Goal: Check status

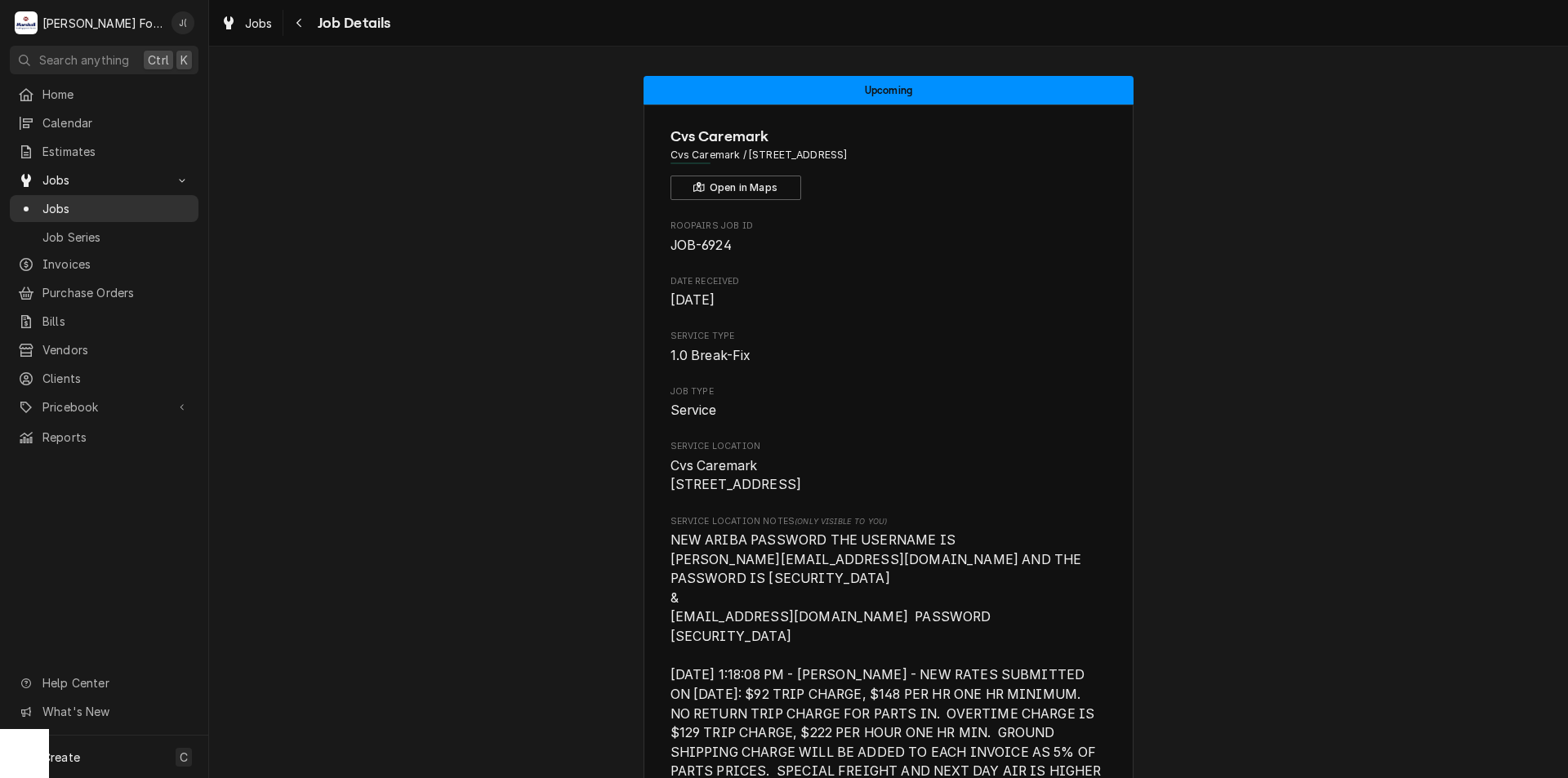
click at [122, 200] on span "Jobs" at bounding box center [117, 208] width 147 height 17
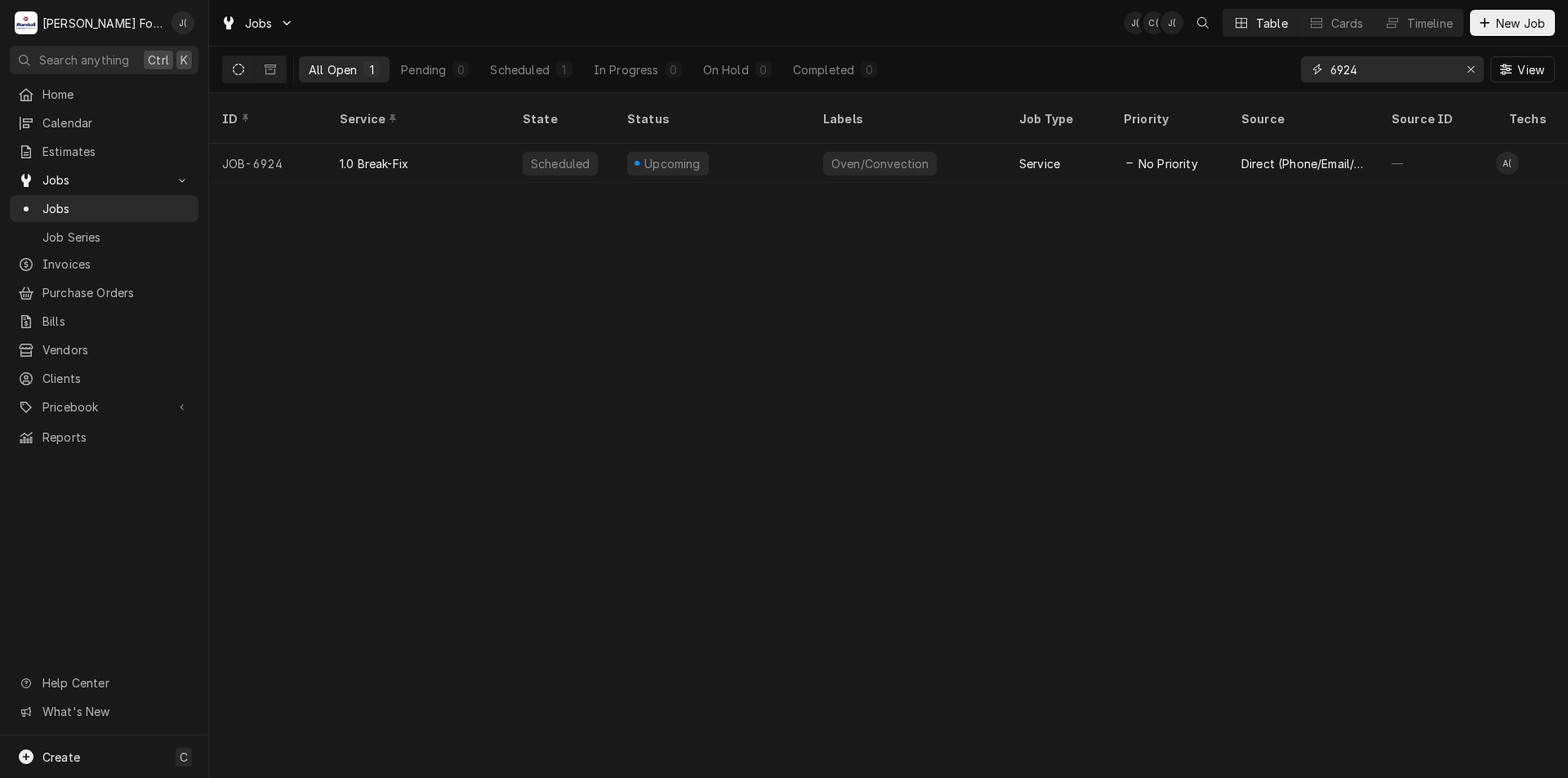
drag, startPoint x: 1362, startPoint y: 69, endPoint x: 1283, endPoint y: 75, distance: 79.2
click at [1280, 75] on div "All Open 1 Pending 0 Scheduled 1 In Progress 0 On Hold 0 Completed 0 6924 View" at bounding box center [888, 69] width 1333 height 45
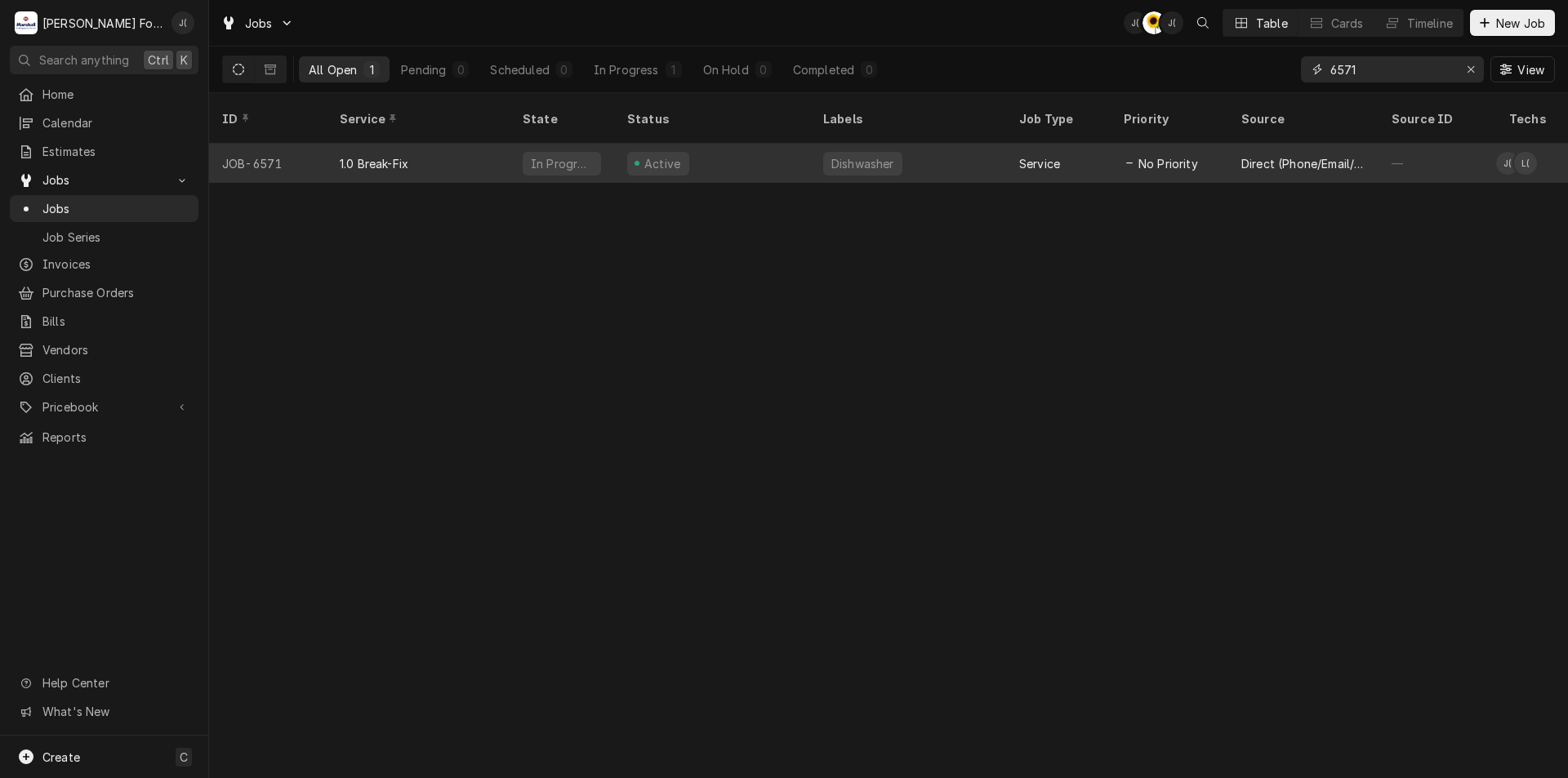
type input "6571"
click at [753, 149] on div "Active" at bounding box center [712, 164] width 196 height 39
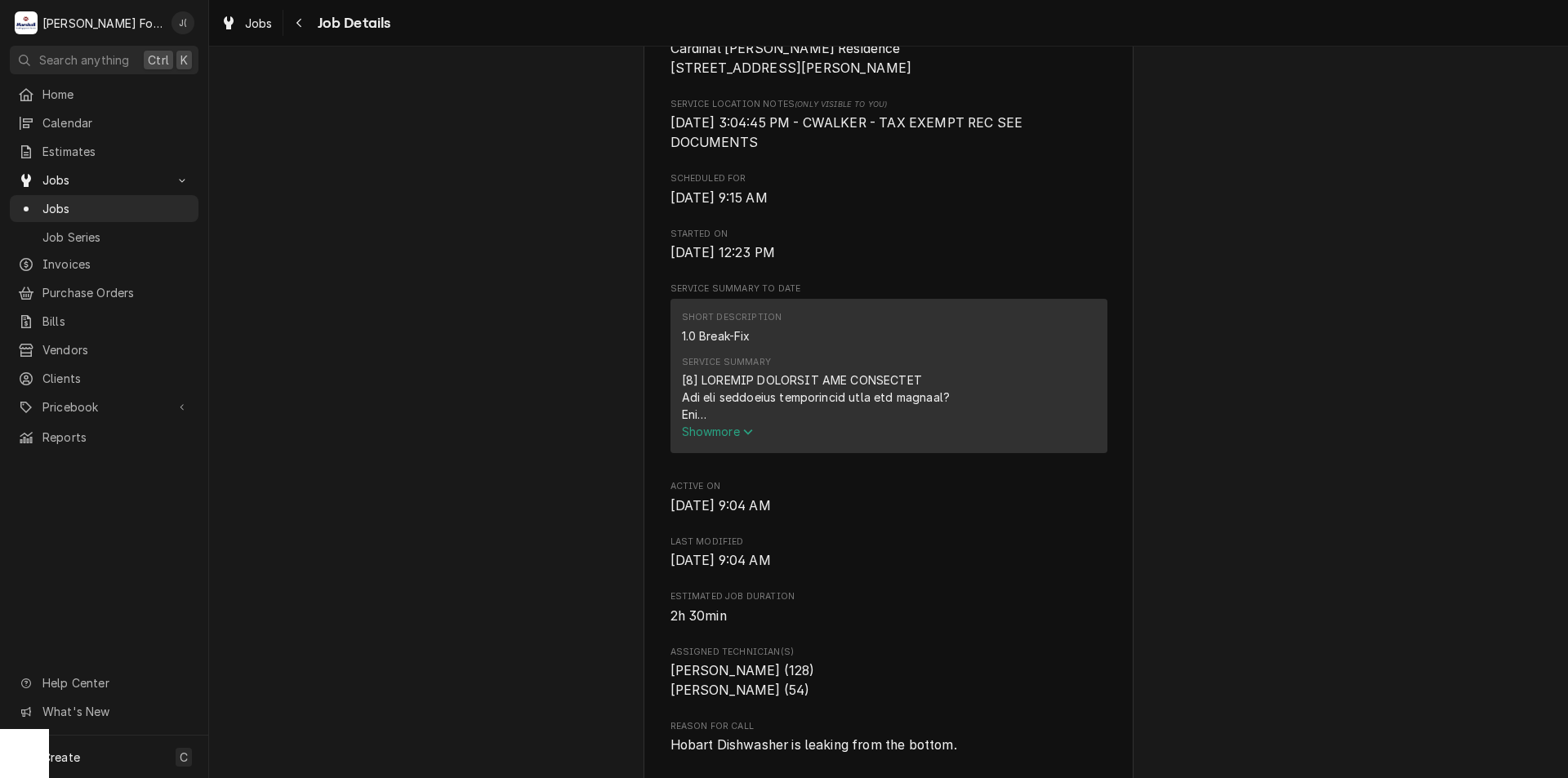
scroll to position [1657, 0]
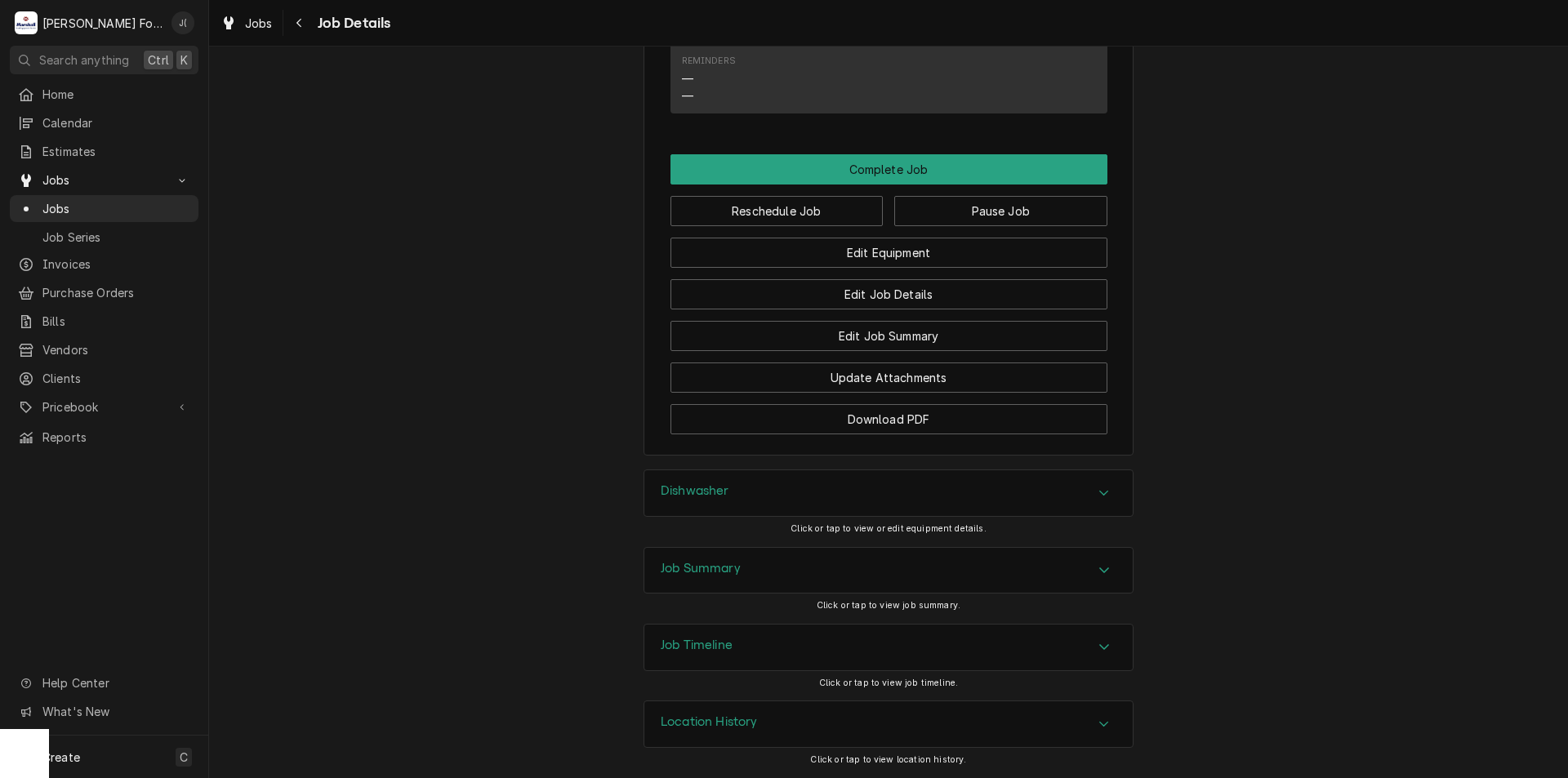
drag, startPoint x: 958, startPoint y: 299, endPoint x: 916, endPoint y: 578, distance: 282.1
click at [793, 575] on div "Job Summary" at bounding box center [889, 570] width 489 height 45
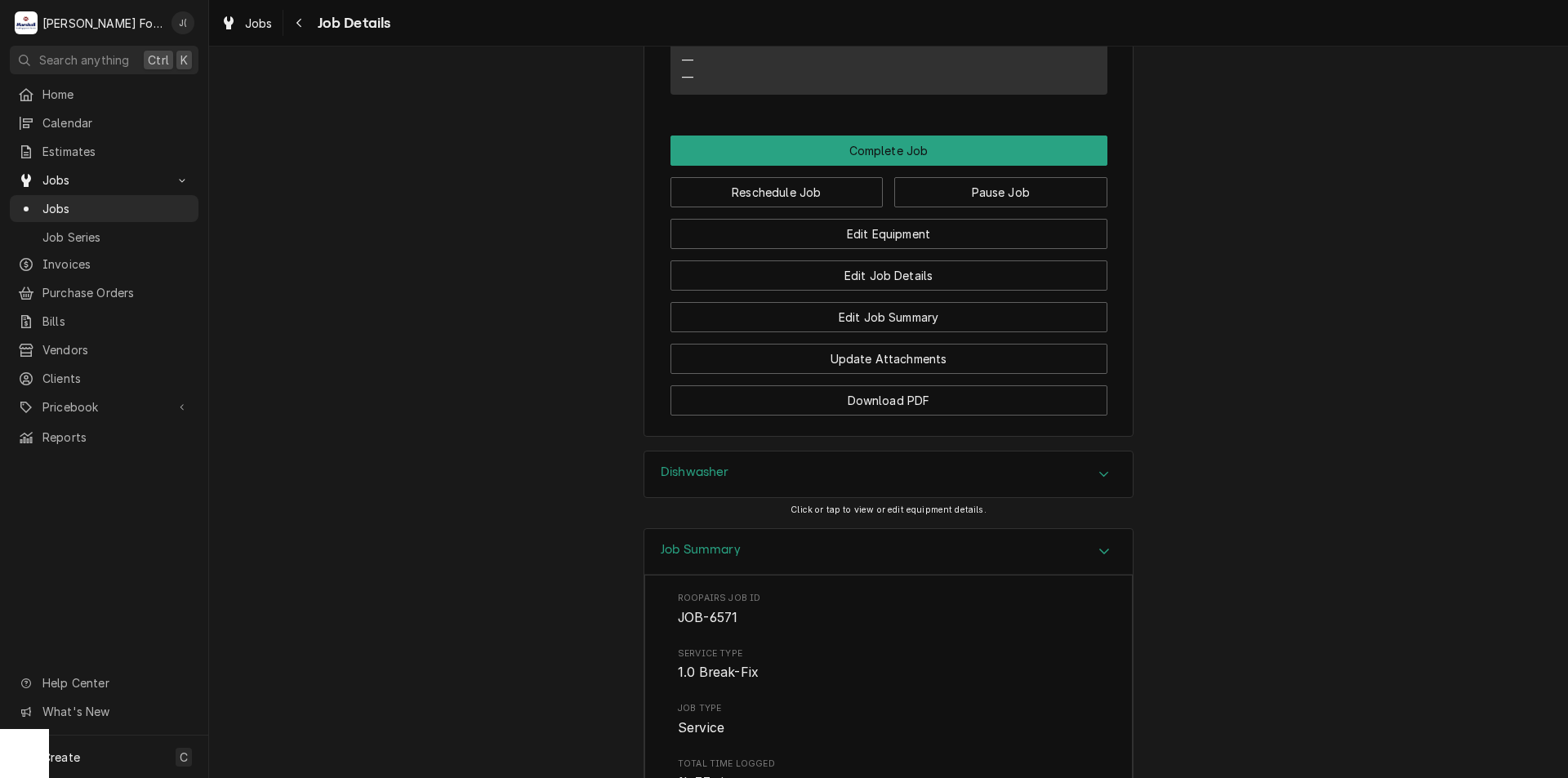
click at [795, 575] on div "Job Summary" at bounding box center [889, 552] width 489 height 46
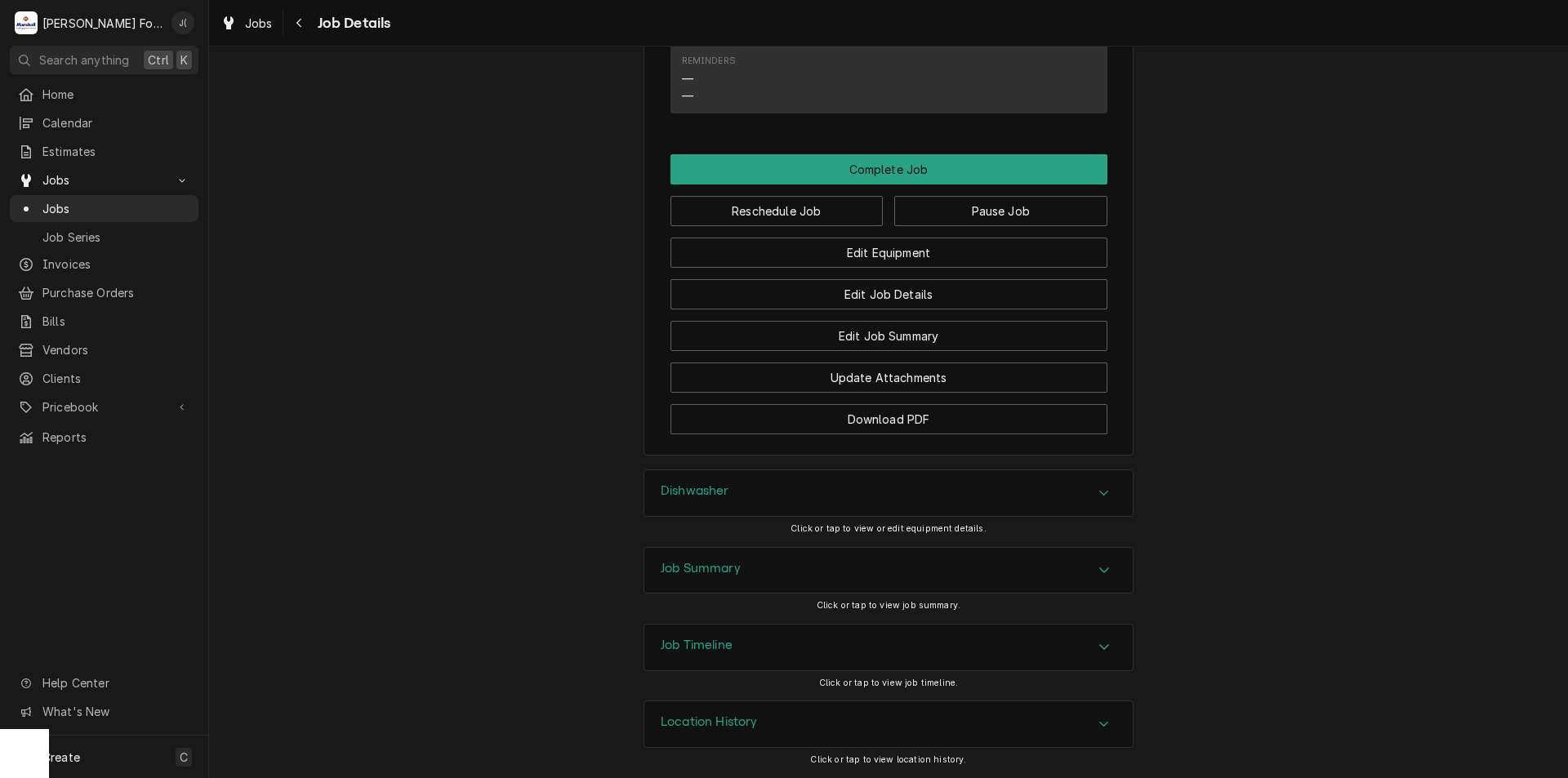
click at [774, 631] on div "Job Timeline" at bounding box center [889, 647] width 489 height 45
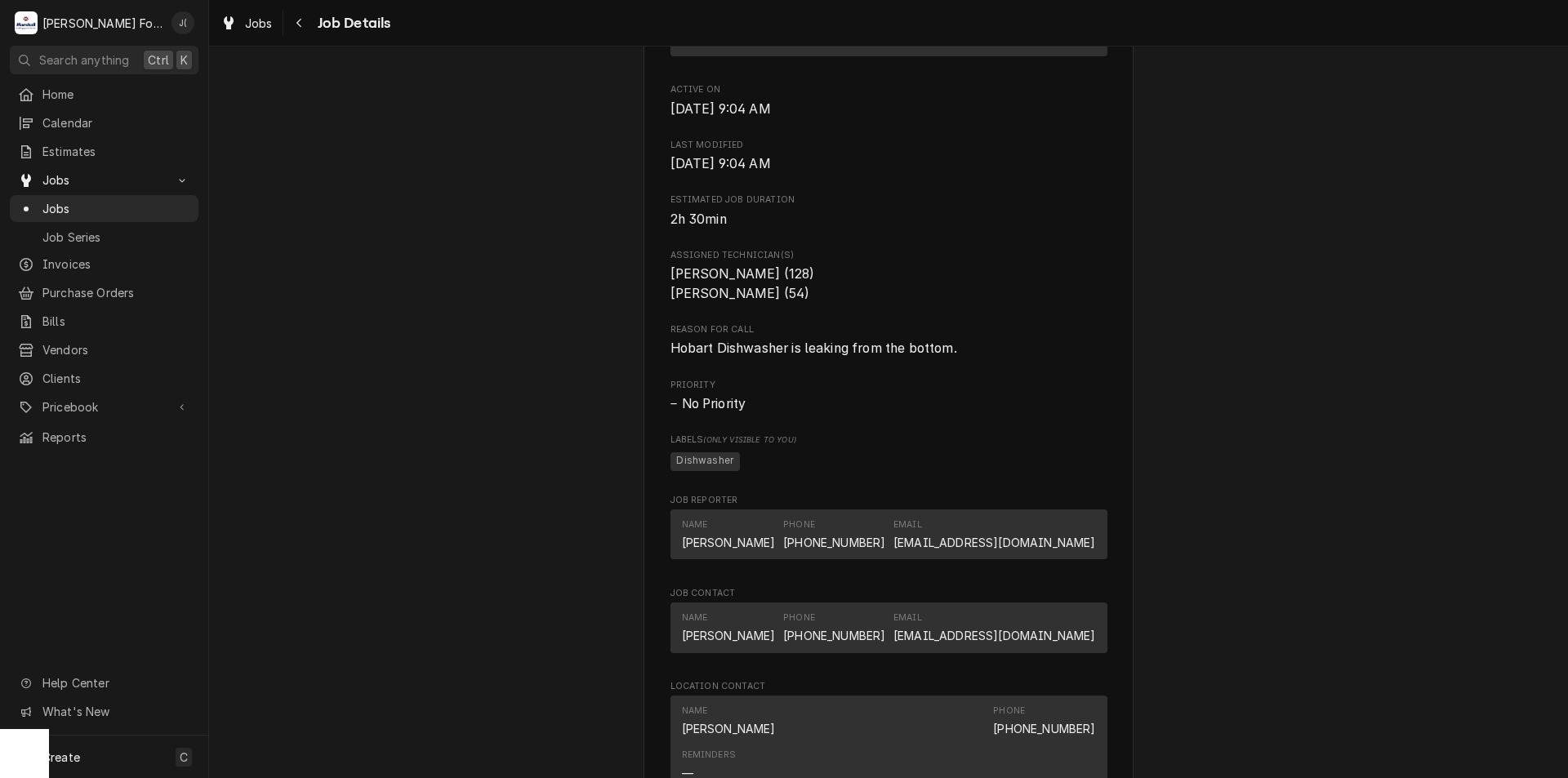
scroll to position [248, 0]
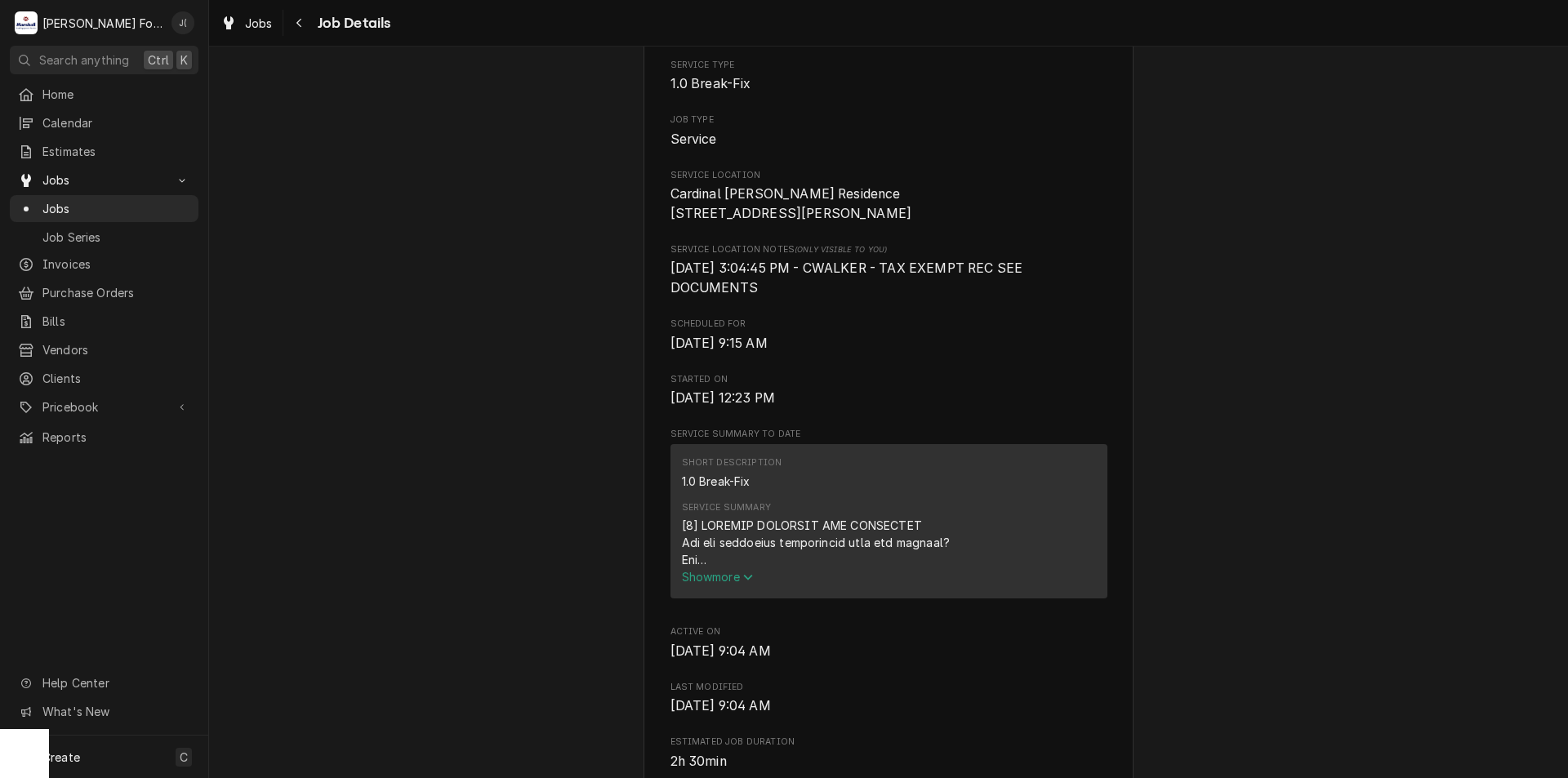
drag, startPoint x: 885, startPoint y: 374, endPoint x: 888, endPoint y: 194, distance: 180.0
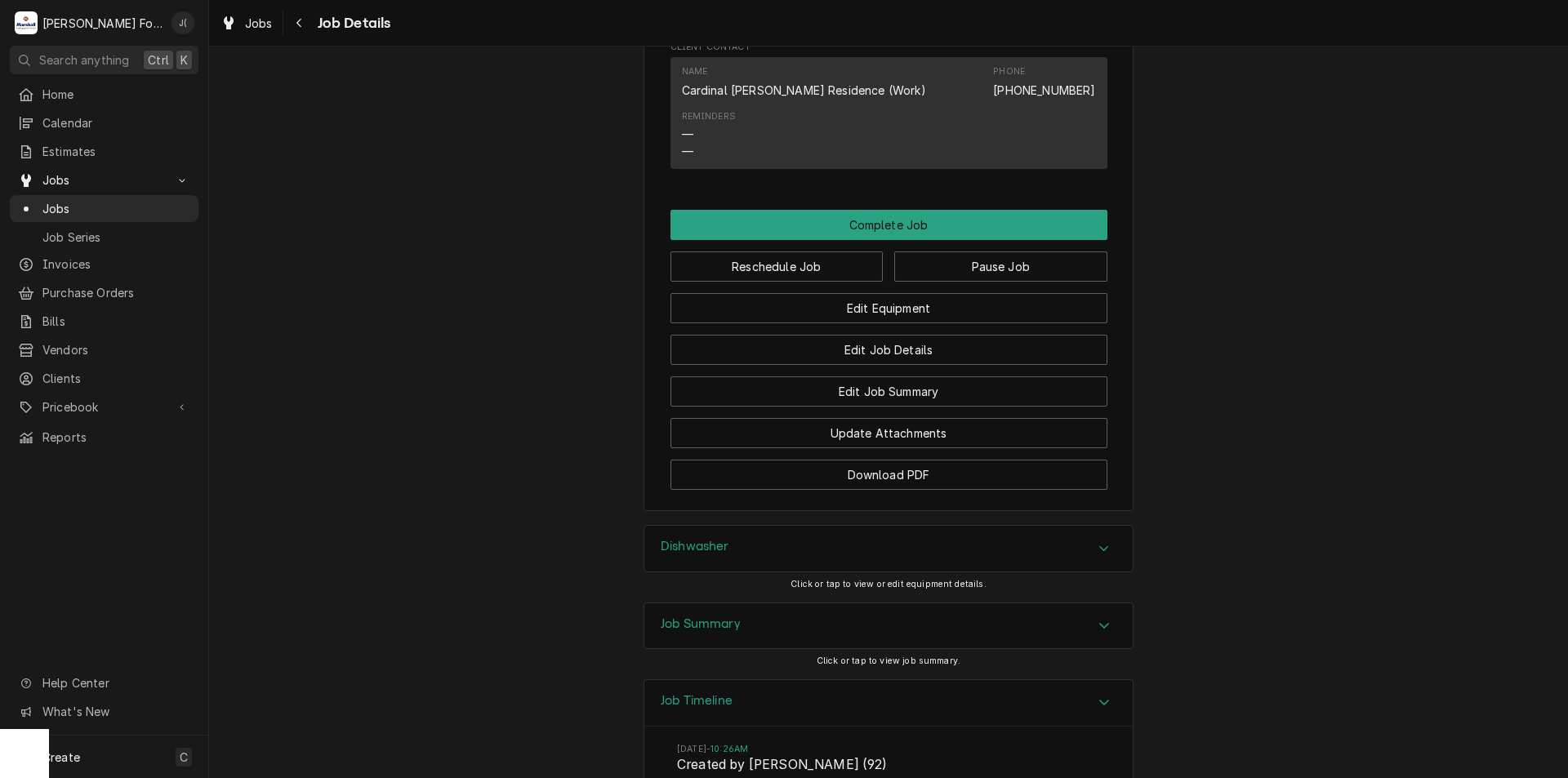
scroll to position [1583, 0]
click at [730, 635] on div "Job Summary" at bounding box center [700, 625] width 80 height 20
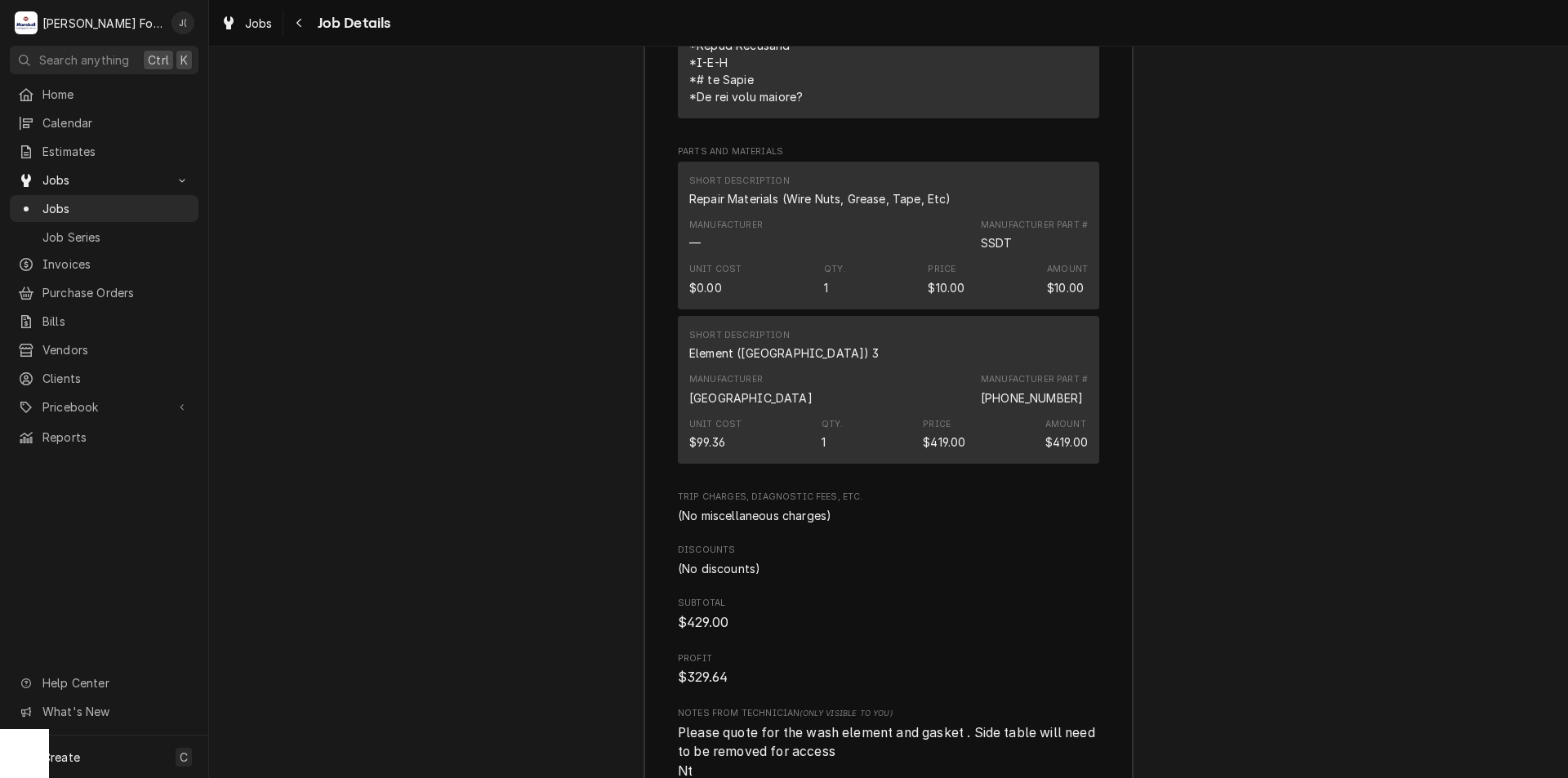
scroll to position [2971, 0]
drag, startPoint x: 964, startPoint y: 428, endPoint x: 1070, endPoint y: 416, distance: 106.7
click at [1070, 410] on div "Manufacturer Hobart Manufacturer Part # 00-119078-00007" at bounding box center [888, 388] width 399 height 44
click at [1030, 405] on div "00-119078-00007" at bounding box center [1031, 397] width 102 height 17
click at [1030, 405] on div "00-119078-00007" at bounding box center [1031, 397] width 102 height 17
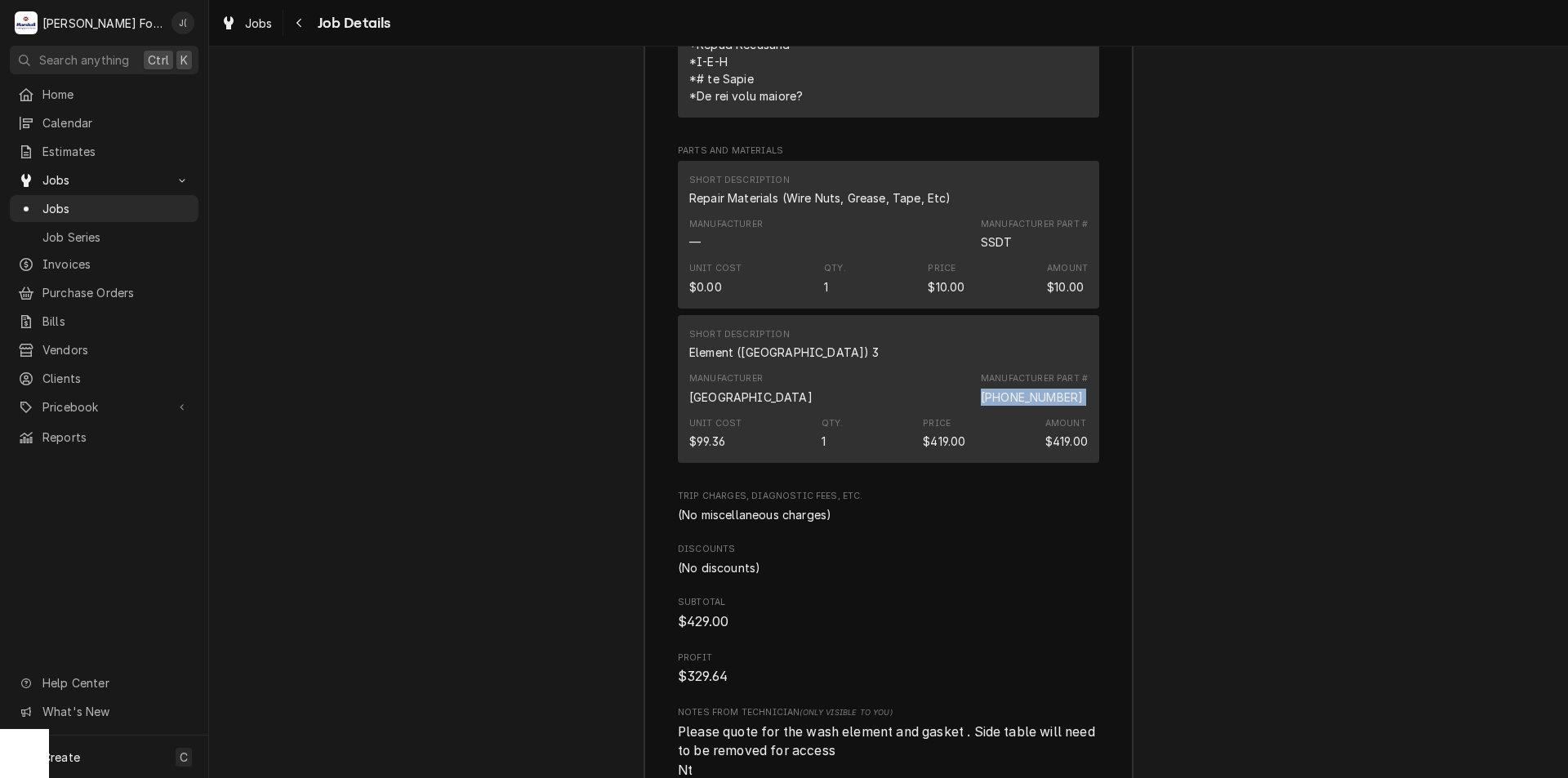
click at [1030, 405] on div "00-119078-00007" at bounding box center [1031, 397] width 102 height 17
click at [1000, 447] on div "Unit Cost $99.36 Qty. 1 Price $419.00 Amount $419.00" at bounding box center [888, 433] width 399 height 44
drag, startPoint x: 385, startPoint y: 300, endPoint x: 398, endPoint y: 287, distance: 18.4
click at [388, 296] on div "Job Summary Roopairs Job ID JOB-6571 Service Type 1.0 Break-Fix Job Type Servic…" at bounding box center [888, 53] width 1359 height 1678
